Goal: Task Accomplishment & Management: Use online tool/utility

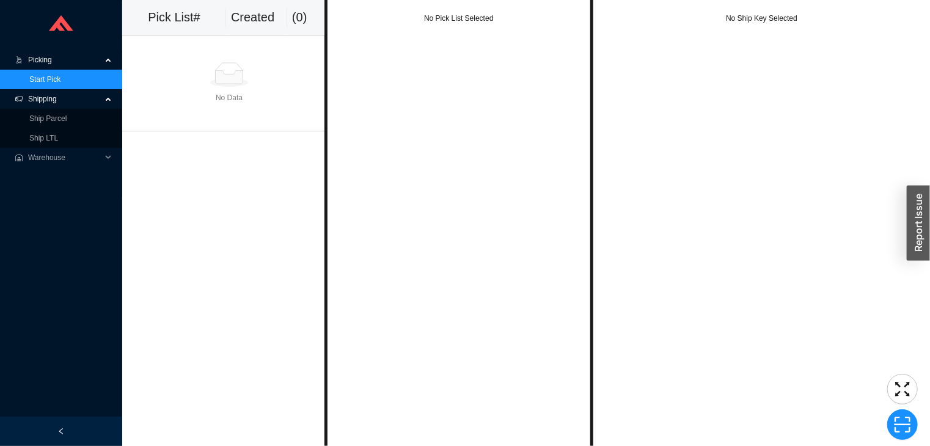
click at [59, 81] on link "Start Pick" at bounding box center [44, 79] width 31 height 9
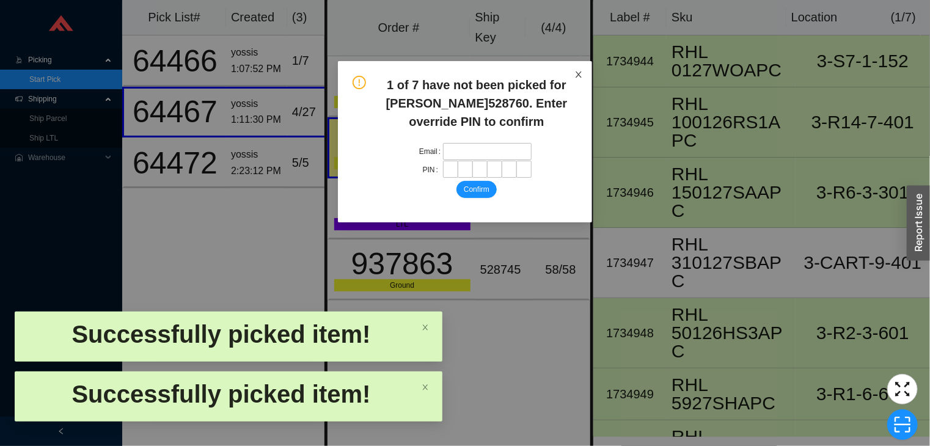
click at [587, 76] on span "Close" at bounding box center [578, 74] width 27 height 27
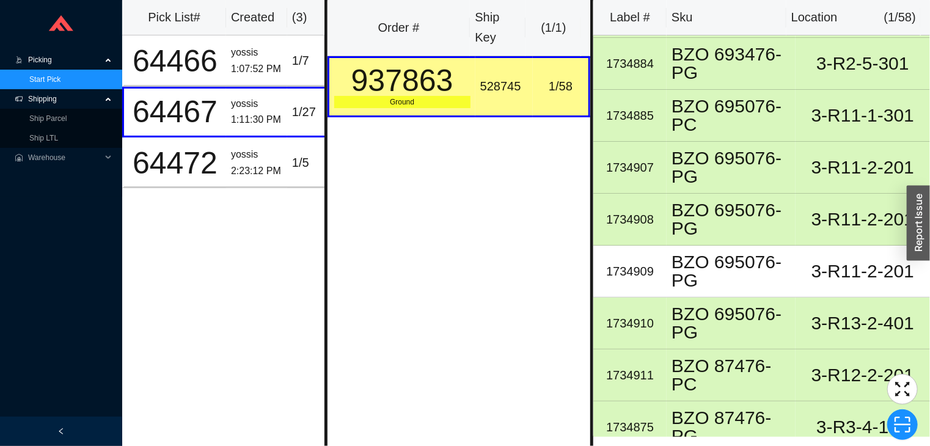
scroll to position [1060, 0]
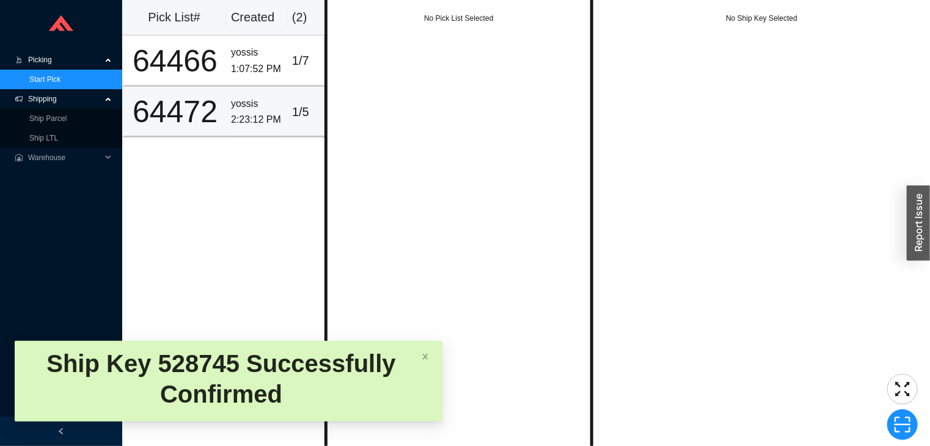
click at [241, 88] on td "yossis 2:23:12 PM" at bounding box center [256, 112] width 61 height 51
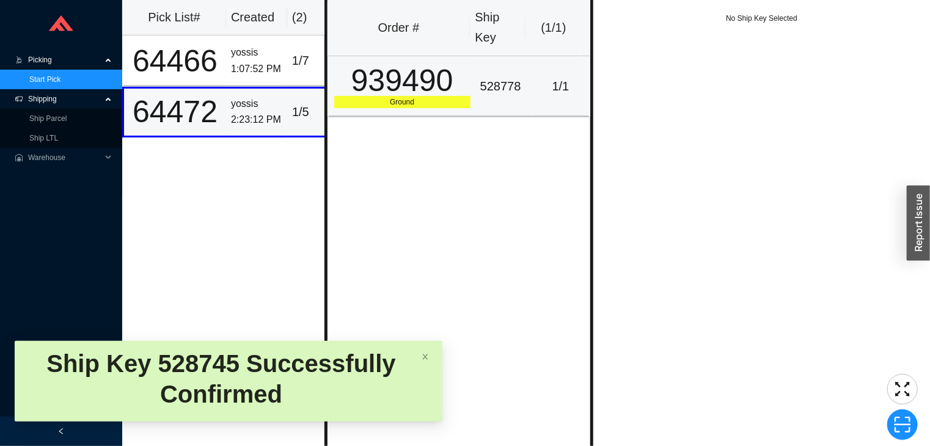
click at [469, 77] on td "939490 Ground" at bounding box center [402, 86] width 148 height 61
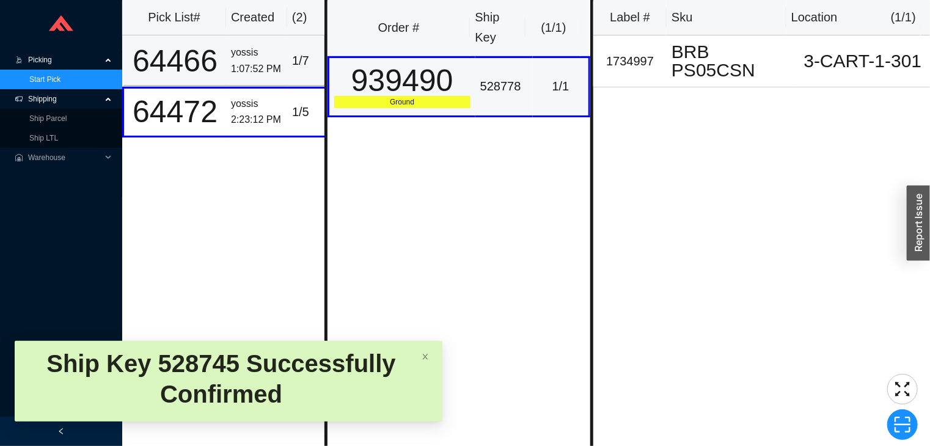
click at [222, 60] on td "64466" at bounding box center [174, 60] width 104 height 51
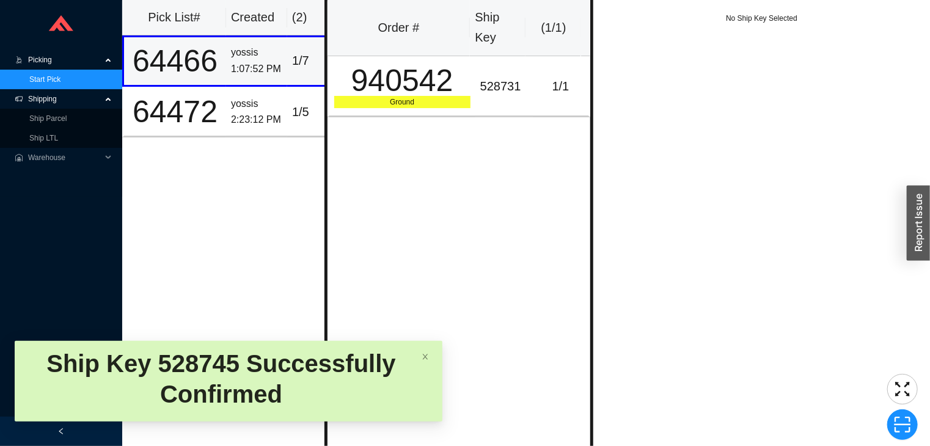
click at [225, 81] on td "64466" at bounding box center [174, 60] width 104 height 51
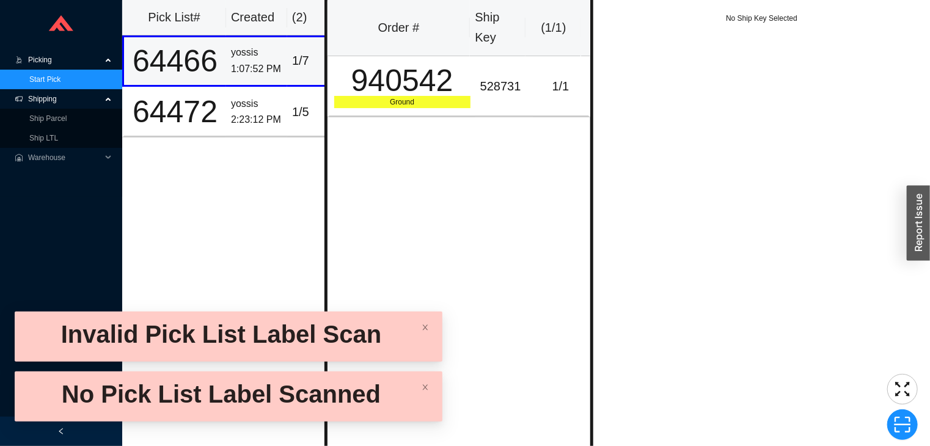
click at [72, 64] on span "Picking" at bounding box center [64, 60] width 73 height 20
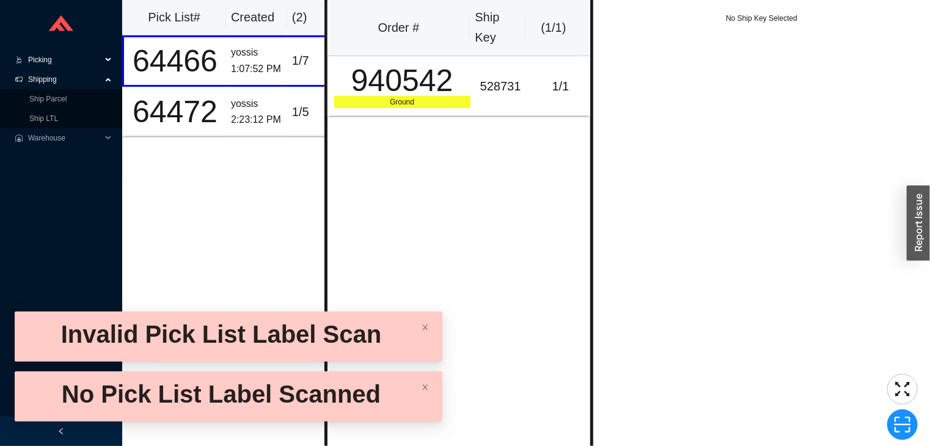
click at [67, 62] on span "Picking" at bounding box center [64, 60] width 73 height 20
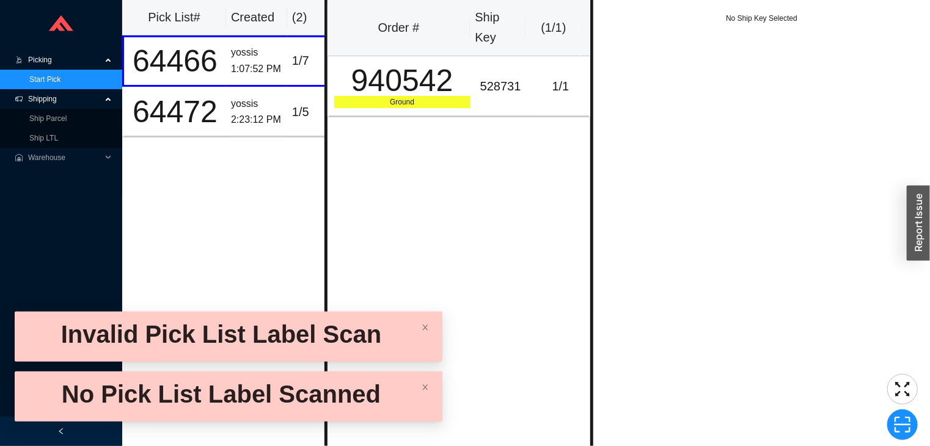
click at [61, 83] on link "Start Pick" at bounding box center [44, 79] width 31 height 9
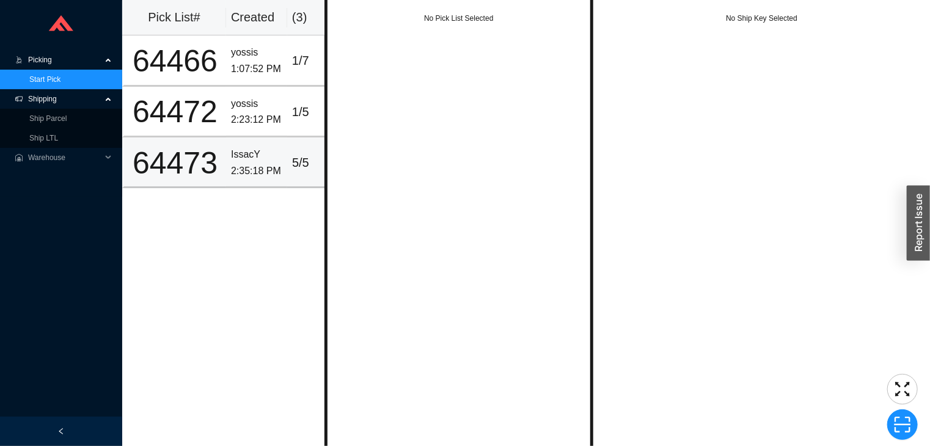
click at [262, 138] on td "IssacY 2:35:18 PM" at bounding box center [256, 163] width 61 height 51
